Goal: Information Seeking & Learning: Compare options

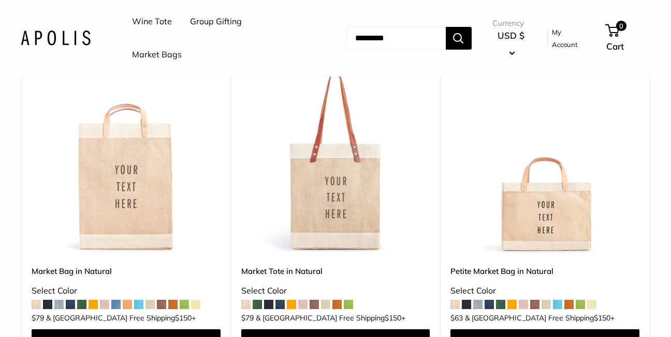
click at [581, 304] on span at bounding box center [579, 304] width 9 height 9
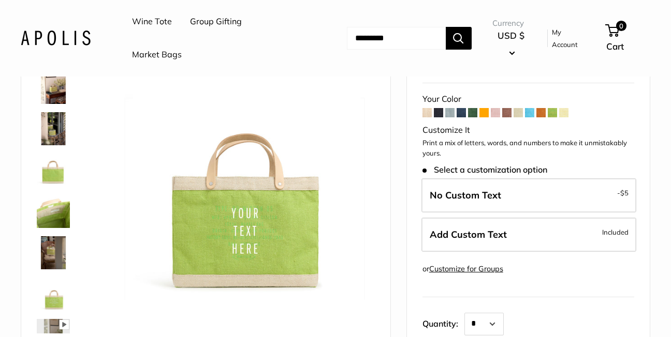
click at [54, 256] on img at bounding box center [53, 252] width 33 height 33
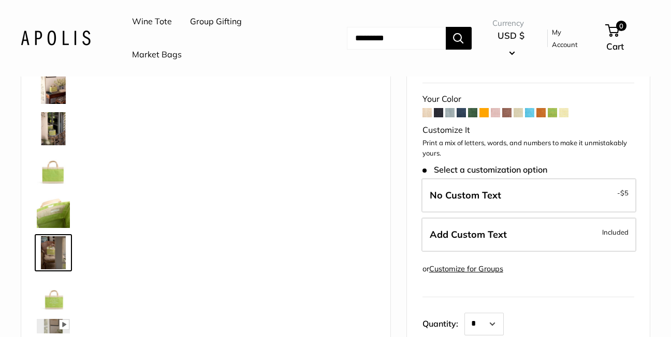
scroll to position [25, 0]
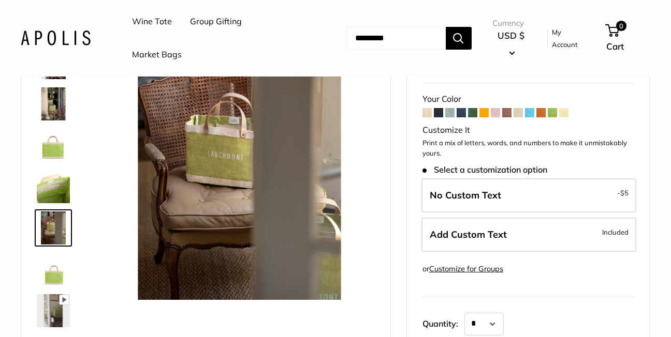
click at [50, 274] on img at bounding box center [53, 269] width 33 height 33
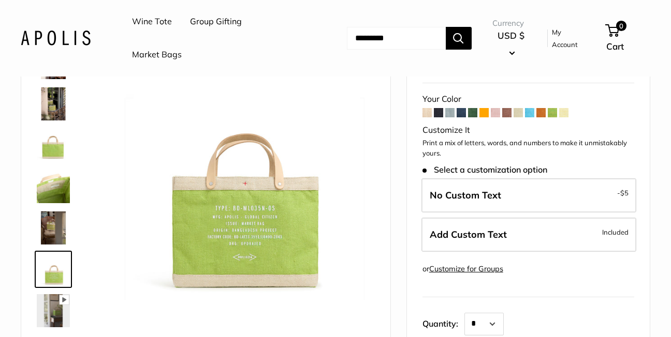
click at [50, 314] on img at bounding box center [53, 310] width 33 height 33
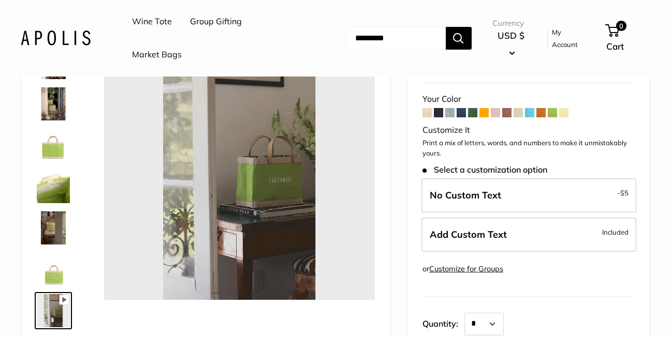
type input "*"
click at [56, 97] on img at bounding box center [53, 103] width 33 height 33
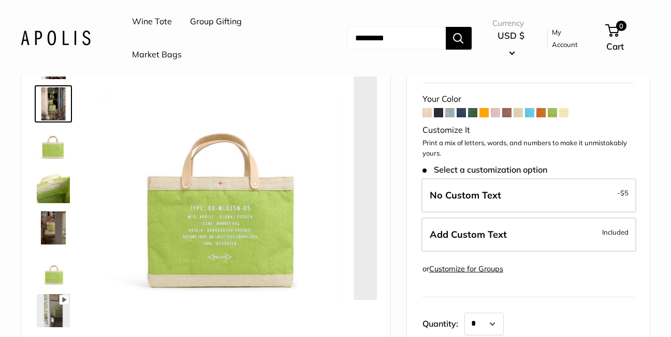
scroll to position [0, 0]
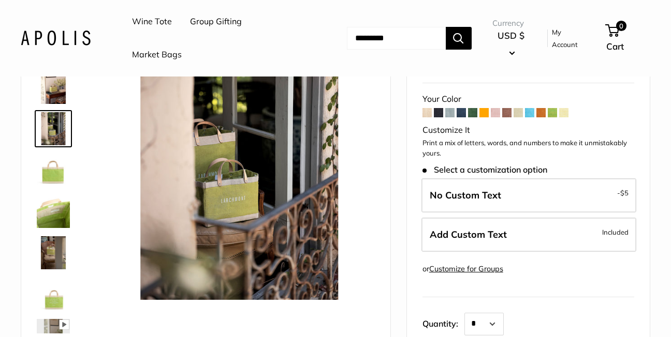
click at [52, 133] on img at bounding box center [53, 128] width 33 height 33
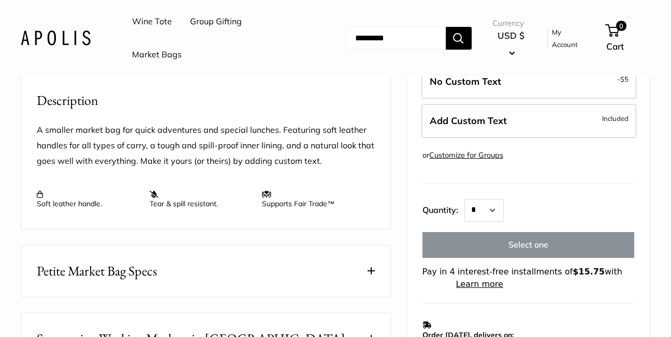
scroll to position [362, 0]
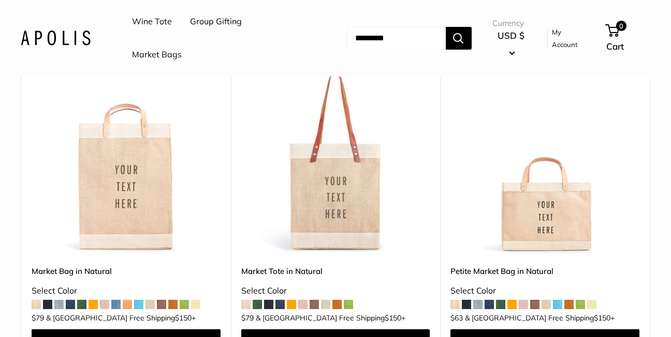
click at [478, 304] on span at bounding box center [477, 304] width 9 height 9
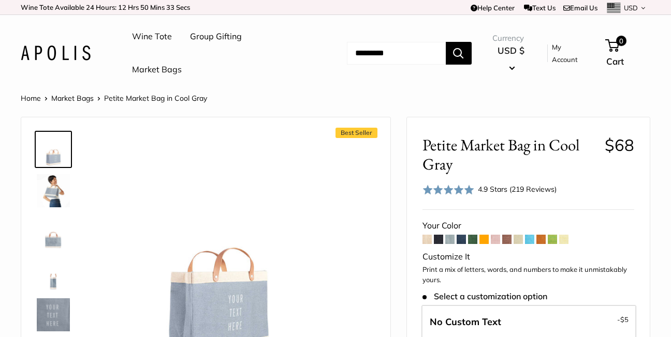
scroll to position [103, 0]
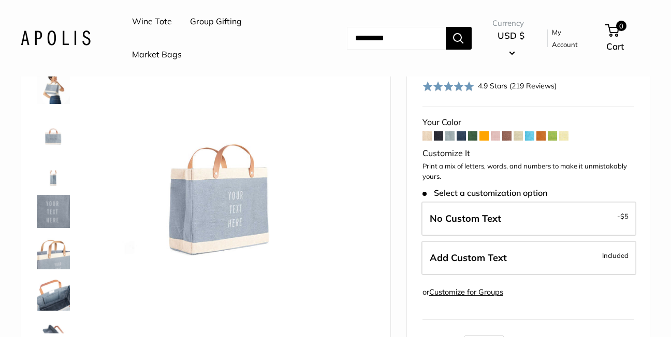
click at [462, 136] on span at bounding box center [460, 135] width 9 height 9
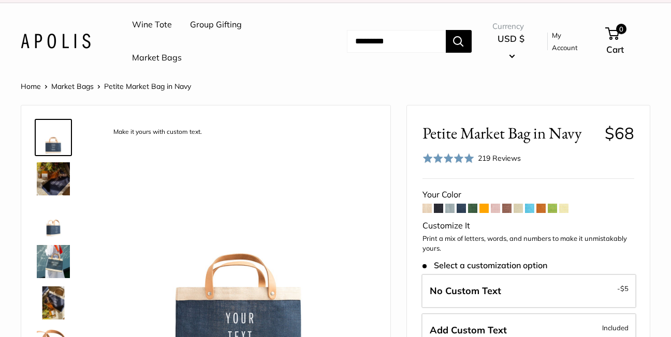
scroll to position [52, 0]
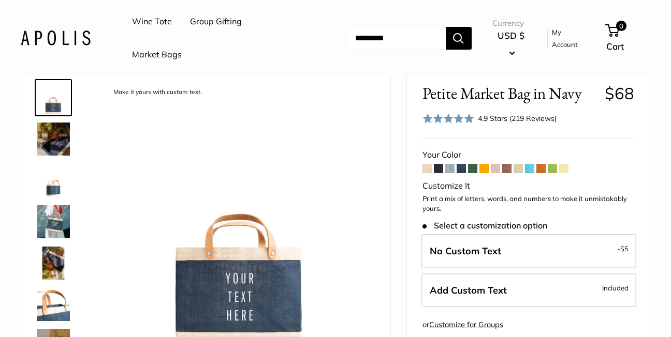
click at [472, 170] on span at bounding box center [472, 168] width 9 height 9
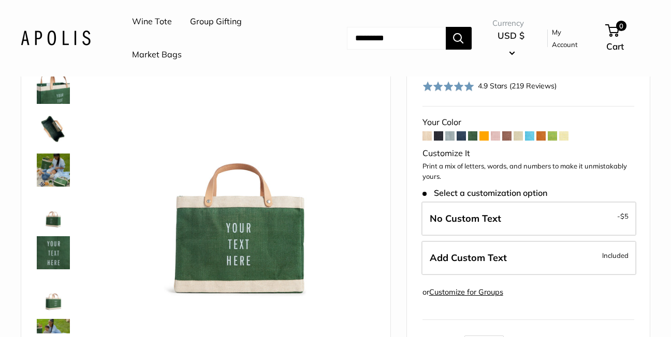
click at [496, 136] on span at bounding box center [494, 135] width 9 height 9
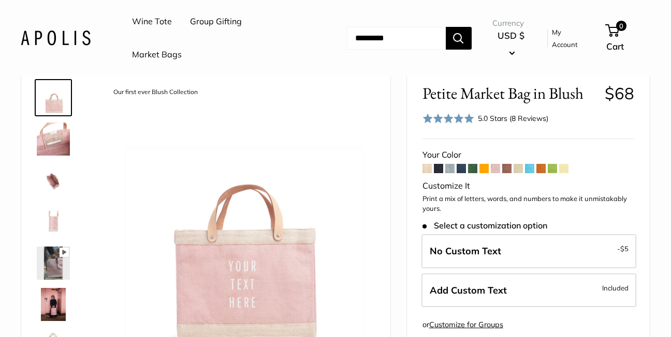
click at [508, 169] on span at bounding box center [506, 168] width 9 height 9
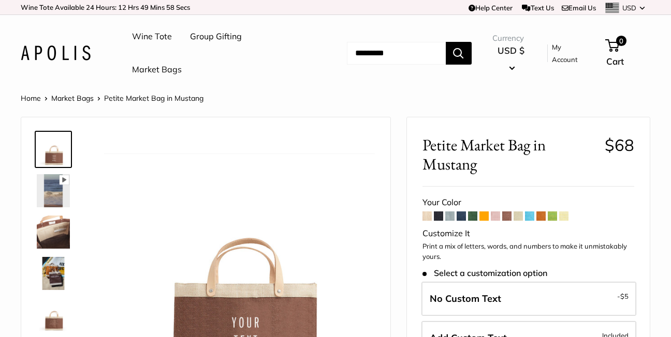
click at [518, 219] on span at bounding box center [517, 216] width 9 height 9
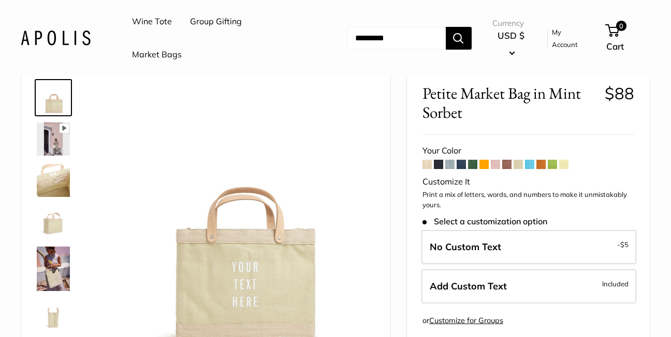
click at [530, 165] on span at bounding box center [529, 164] width 9 height 9
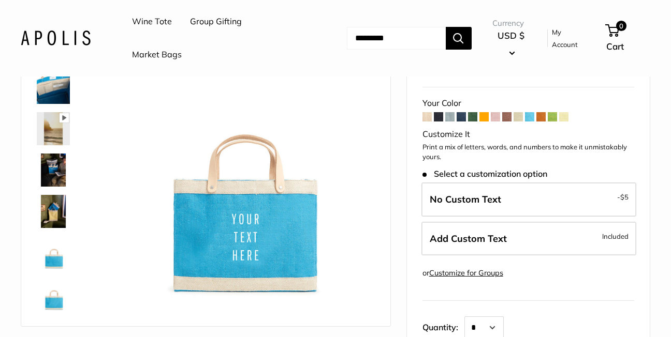
click at [542, 116] on span at bounding box center [540, 116] width 9 height 9
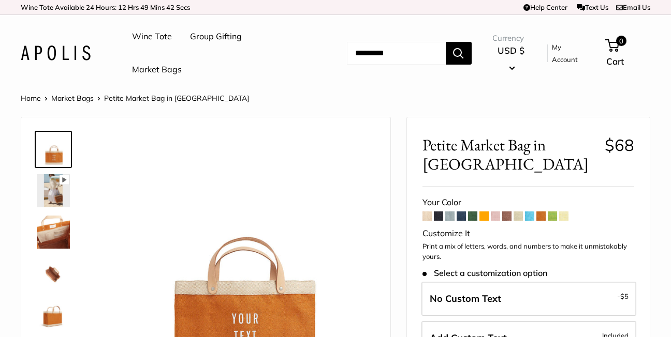
scroll to position [52, 0]
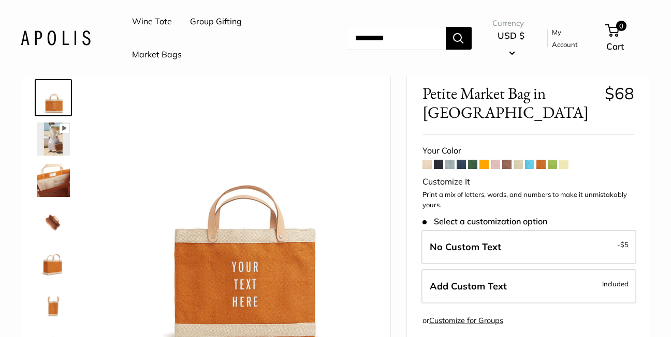
click at [561, 164] on span at bounding box center [563, 164] width 9 height 9
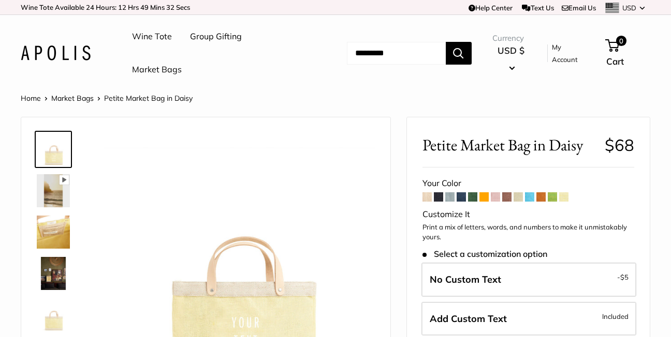
click at [555, 199] on span at bounding box center [551, 196] width 9 height 9
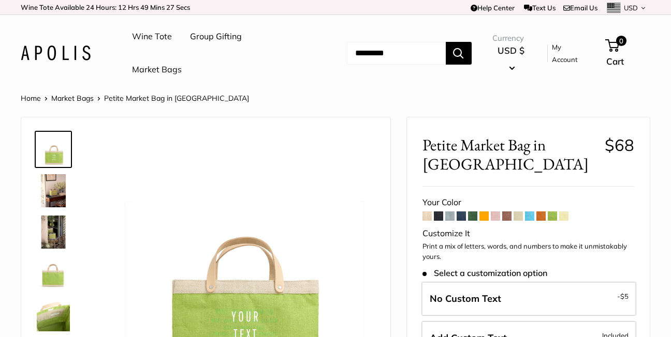
scroll to position [52, 0]
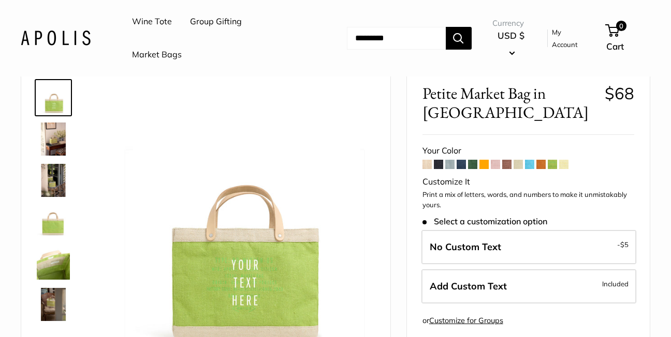
click at [484, 165] on span at bounding box center [483, 164] width 9 height 9
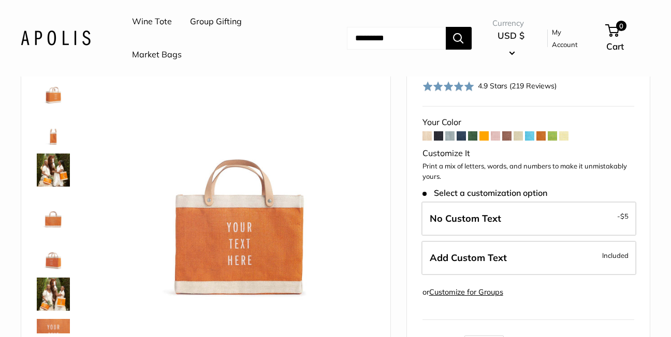
click at [542, 131] on span at bounding box center [540, 135] width 9 height 9
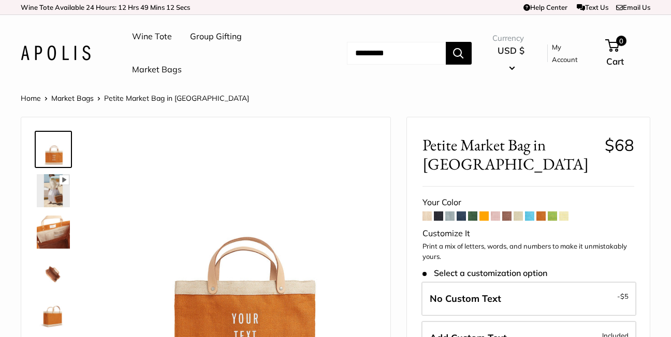
scroll to position [52, 0]
